Goal: Task Accomplishment & Management: Use online tool/utility

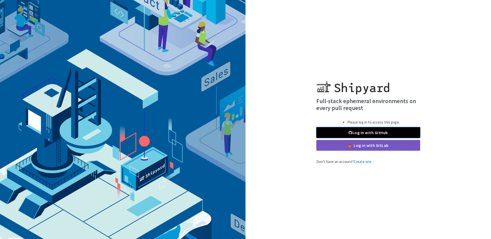
click at [373, 133] on link "Log in with GitHub" at bounding box center [368, 132] width 104 height 11
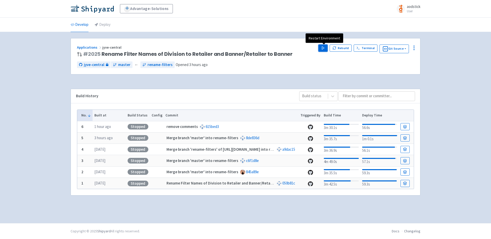
click at [324, 49] on icon "button" at bounding box center [323, 48] width 4 height 4
click at [465, 113] on div "Advantage-Solutions aodstick User Profile Sign out Develop Deploy #" at bounding box center [245, 111] width 491 height 223
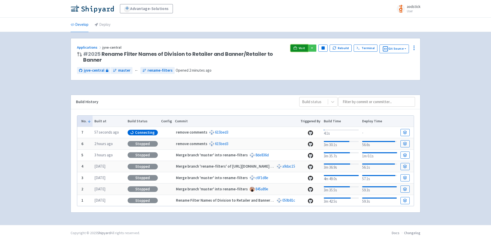
click at [300, 48] on span "Visit" at bounding box center [302, 48] width 7 height 4
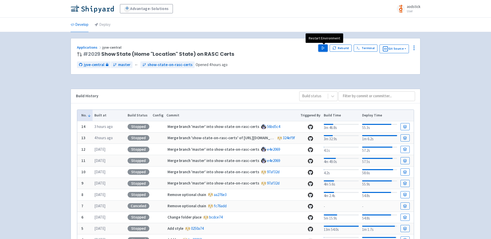
click at [322, 47] on icon "button" at bounding box center [323, 48] width 4 height 4
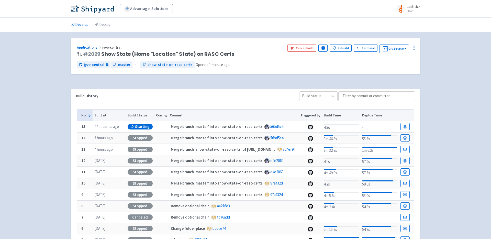
click at [464, 100] on div "Advantage-Solutions aodstick User Profile Sign out Develop Deploy #" at bounding box center [245, 155] width 491 height 310
click at [457, 96] on div "Advantage-Solutions aodstick User Profile Sign out Develop Deploy #" at bounding box center [245, 155] width 491 height 310
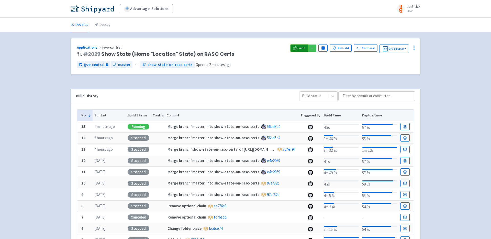
click at [302, 47] on span "Visit" at bounding box center [302, 48] width 7 height 4
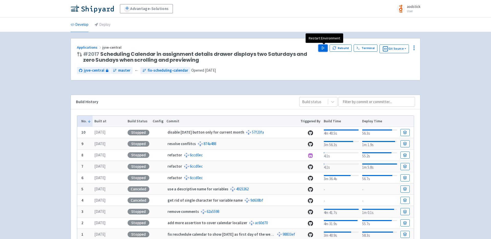
click at [324, 50] on button "Play" at bounding box center [322, 47] width 9 height 7
click at [446, 90] on div "Advantage-Solutions aodstick User Profile Sign out Develop Deploy #" at bounding box center [245, 129] width 491 height 259
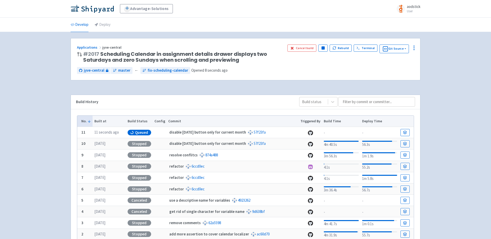
click at [445, 166] on div "Advantage-Solutions aodstick User Profile Sign out Develop Deploy #" at bounding box center [245, 135] width 491 height 270
click at [40, 73] on div "Advantage-Solutions aodstick User Profile Sign out Develop Deploy #" at bounding box center [245, 135] width 491 height 270
click at [300, 48] on span "Visit" at bounding box center [302, 48] width 7 height 4
